Goal: Information Seeking & Learning: Understand process/instructions

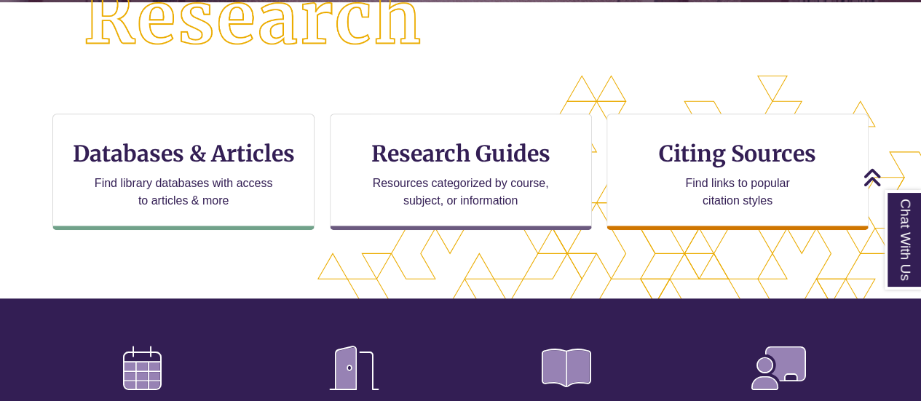
scroll to position [422, 0]
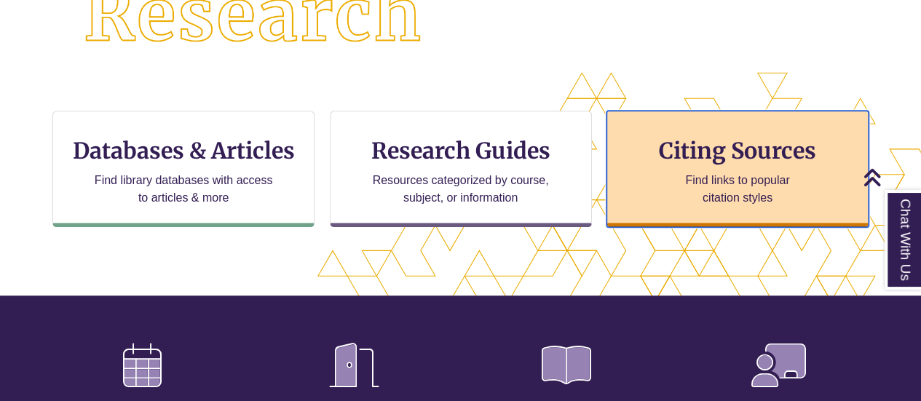
click at [728, 184] on p "Find links to popular citation styles" at bounding box center [737, 189] width 142 height 35
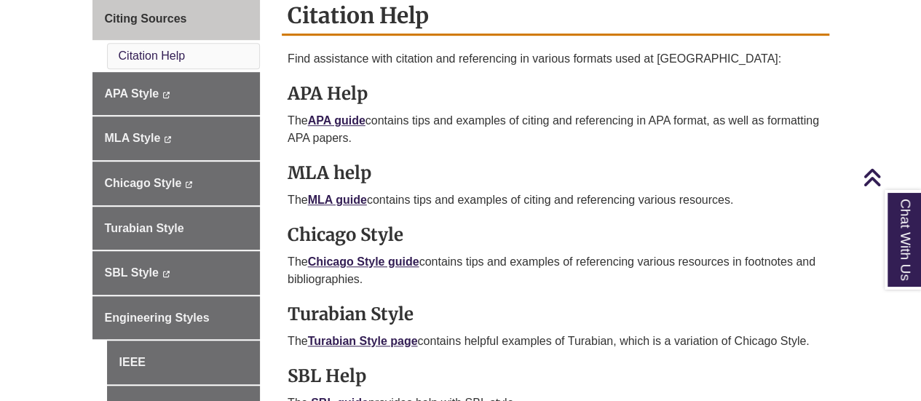
scroll to position [454, 0]
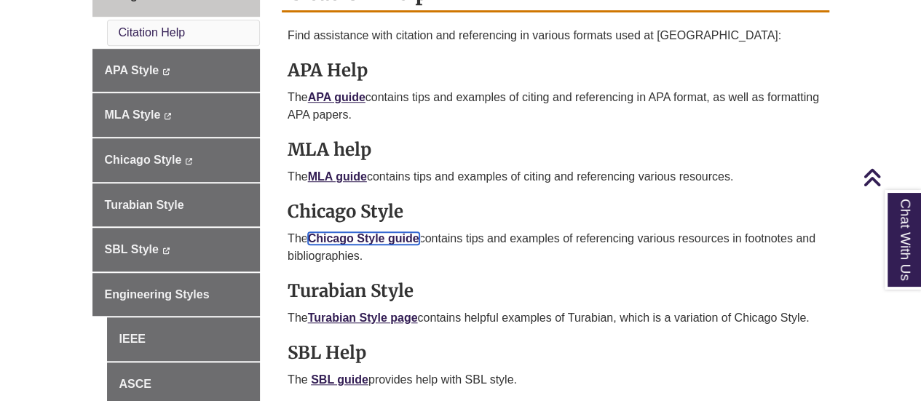
click at [323, 232] on link "Chicago Style guide" at bounding box center [363, 238] width 111 height 12
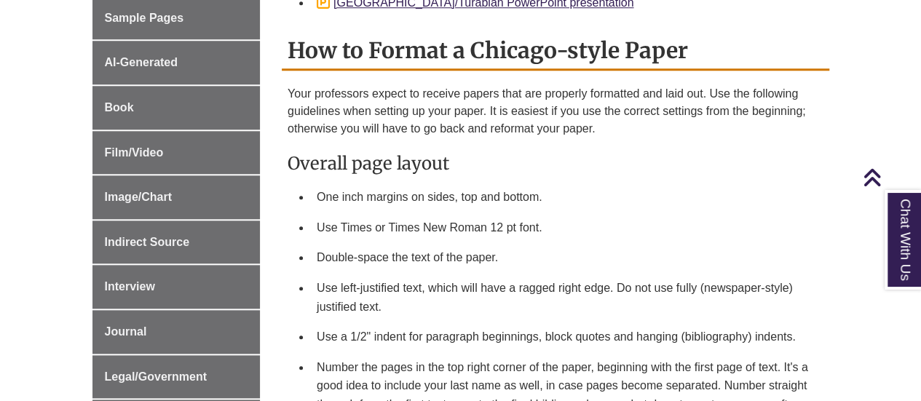
scroll to position [642, 0]
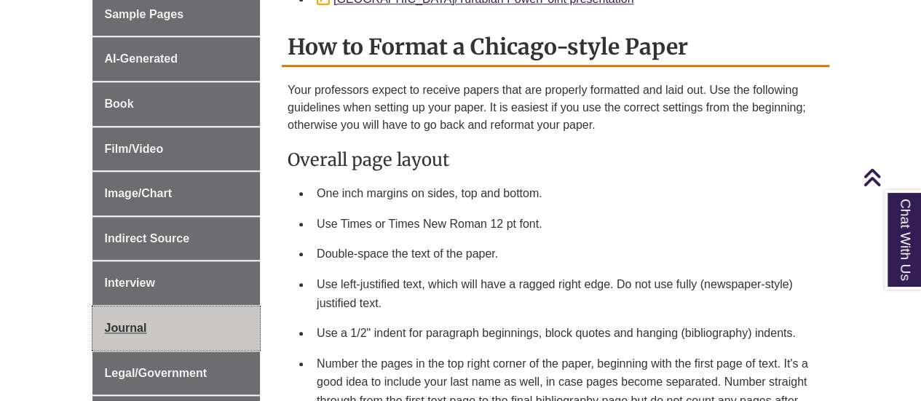
click at [141, 307] on link "Journal" at bounding box center [176, 329] width 168 height 44
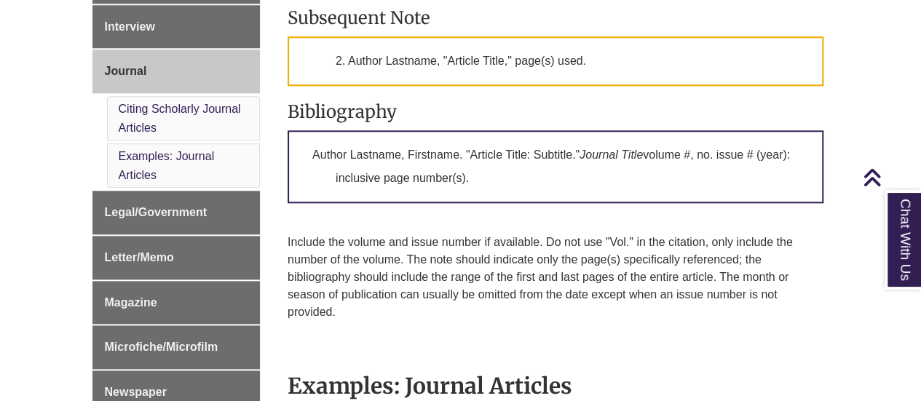
scroll to position [745, 0]
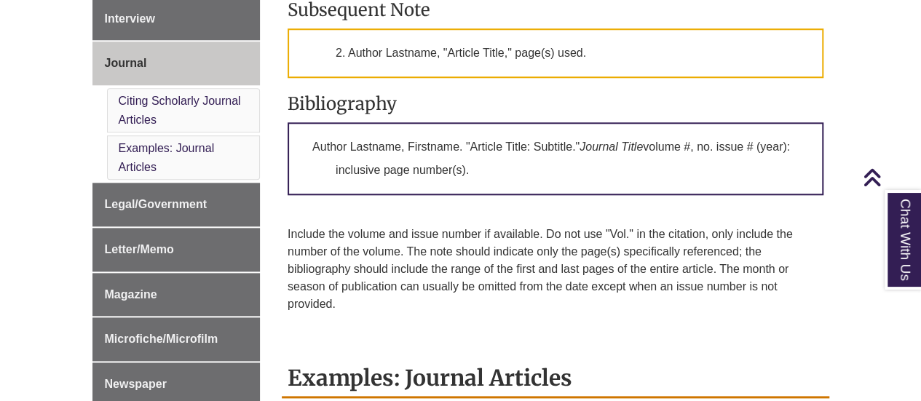
click at [554, 221] on div "Basic Template for a Scholarly Article: First Note 1. Author [PERSON_NAME], "Ar…" at bounding box center [556, 88] width 536 height 516
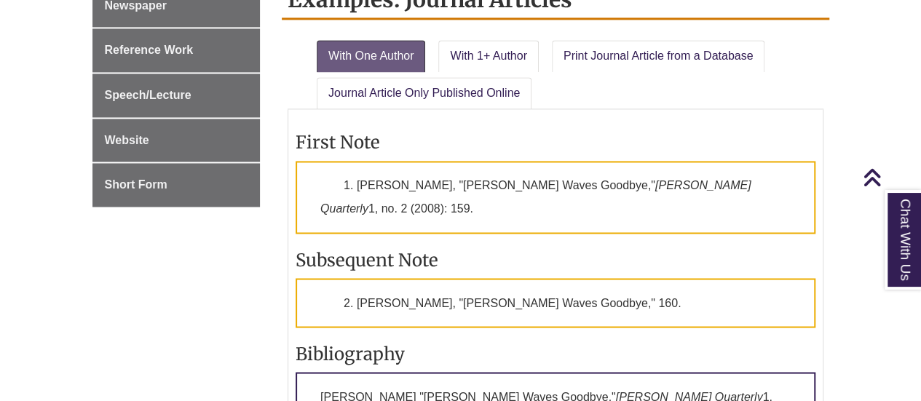
scroll to position [1094, 0]
